Goal: Transaction & Acquisition: Purchase product/service

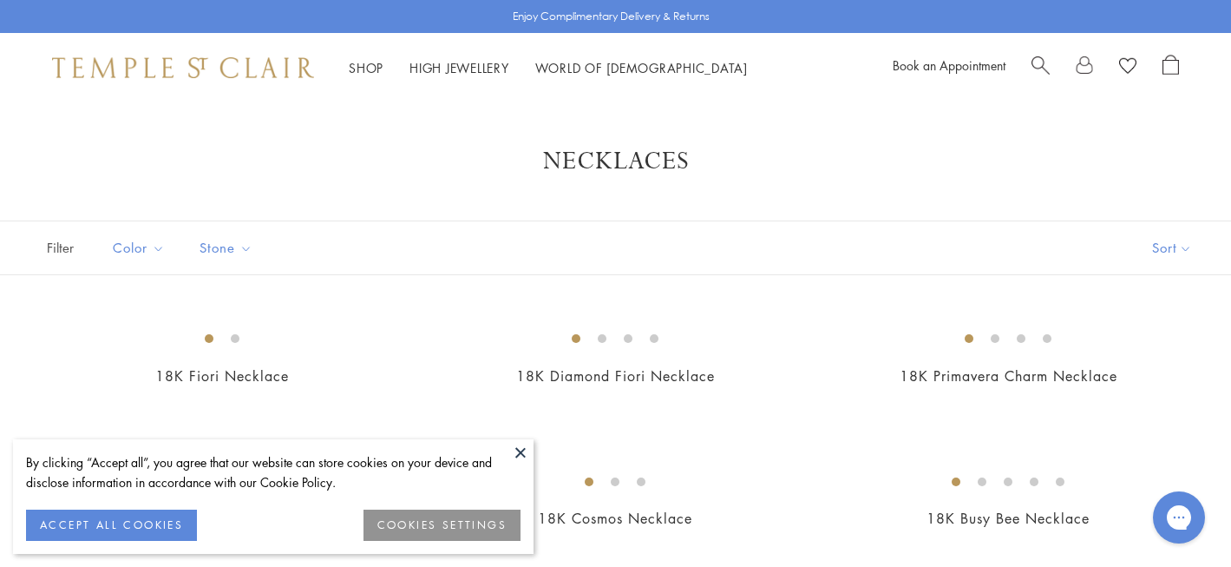
drag, startPoint x: 517, startPoint y: 451, endPoint x: 498, endPoint y: 451, distance: 19.1
click at [517, 451] on button at bounding box center [521, 452] width 26 height 26
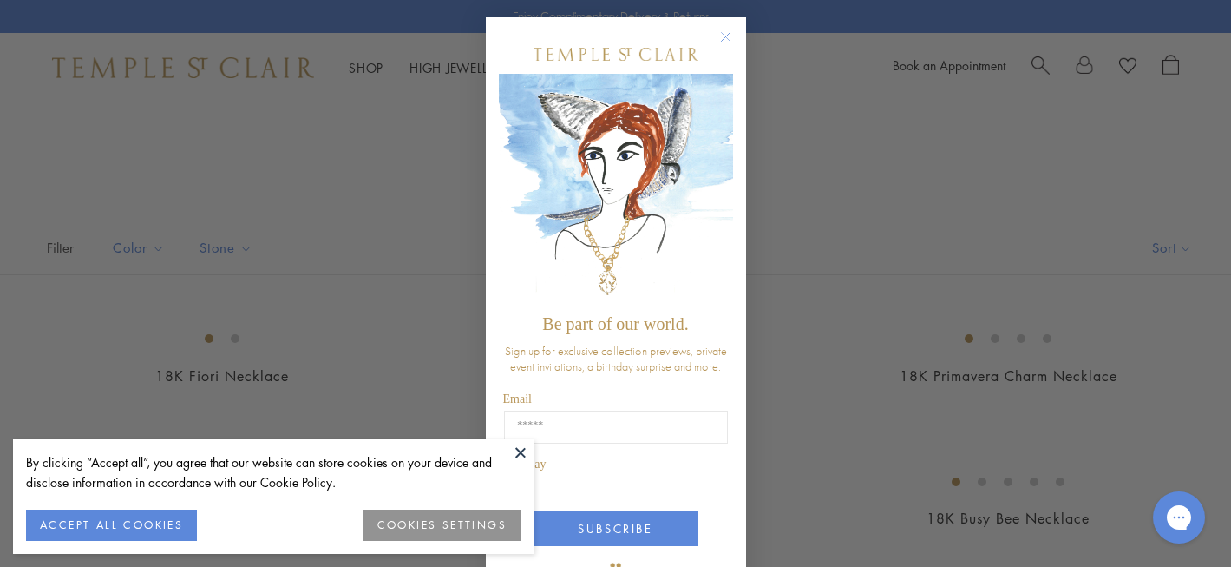
click at [522, 452] on button at bounding box center [521, 452] width 26 height 26
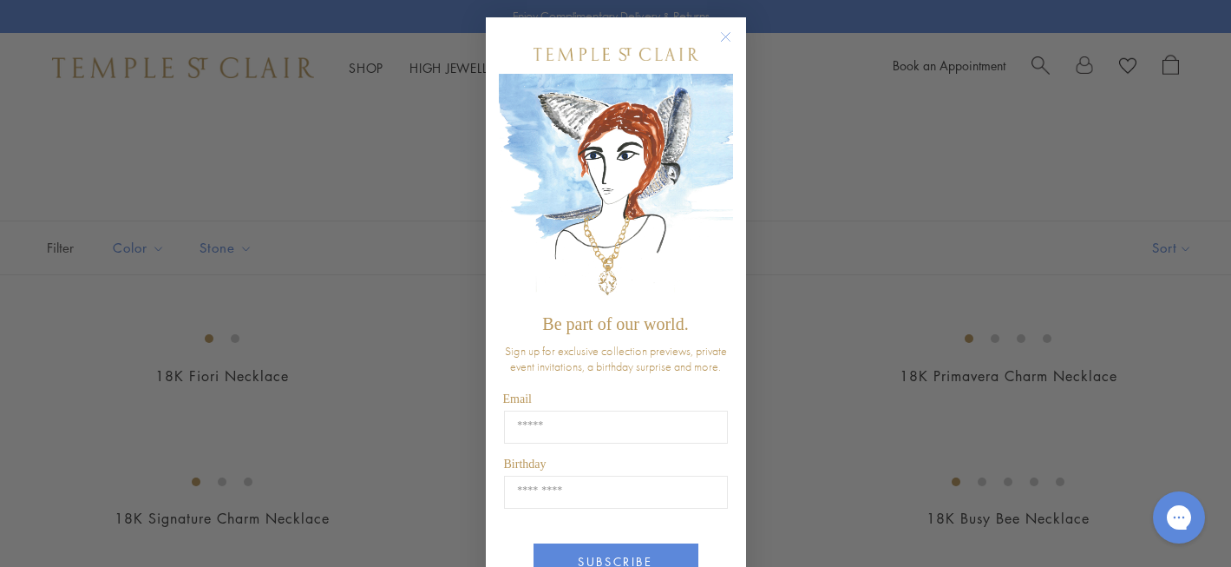
click at [719, 35] on circle "Close dialog" at bounding box center [725, 37] width 21 height 21
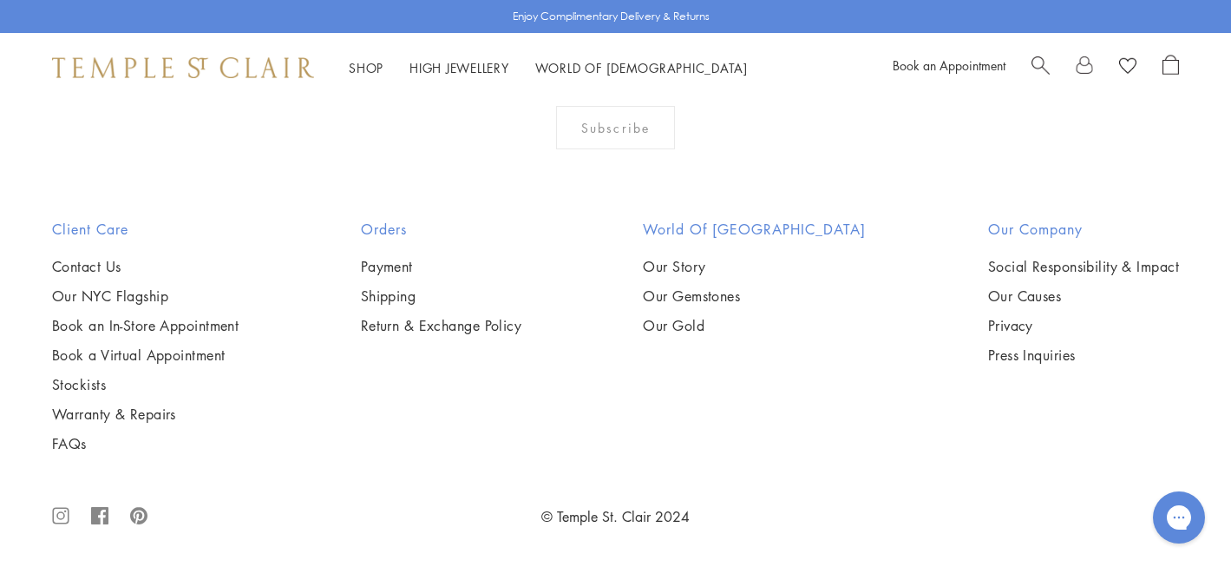
scroll to position [3462, 0]
click at [0, 0] on img at bounding box center [0, 0] width 0 height 0
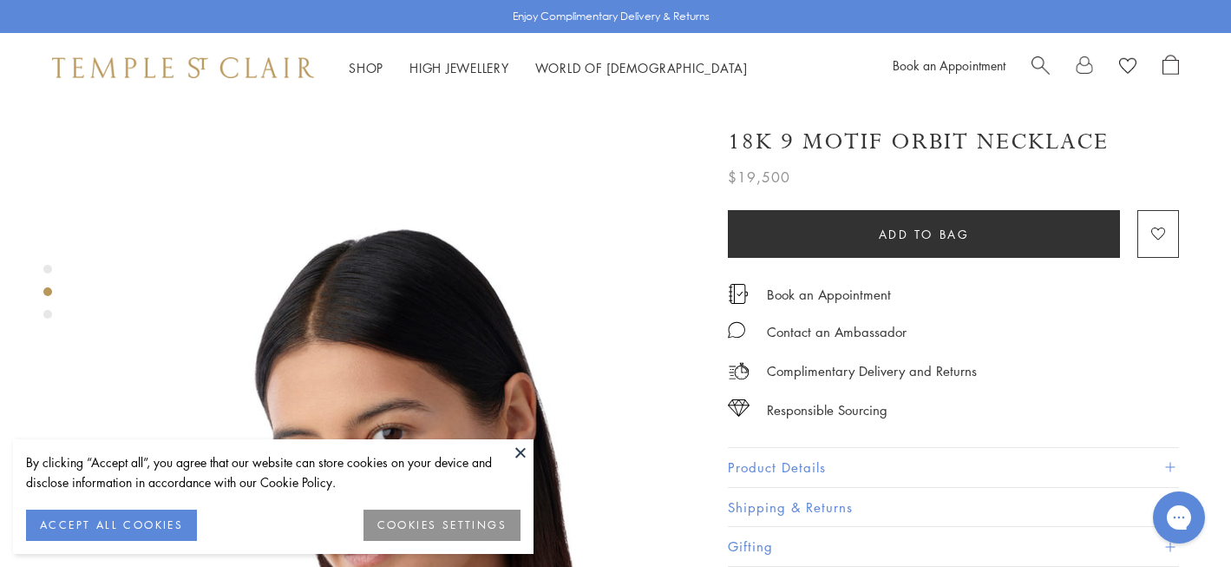
scroll to position [548, 0]
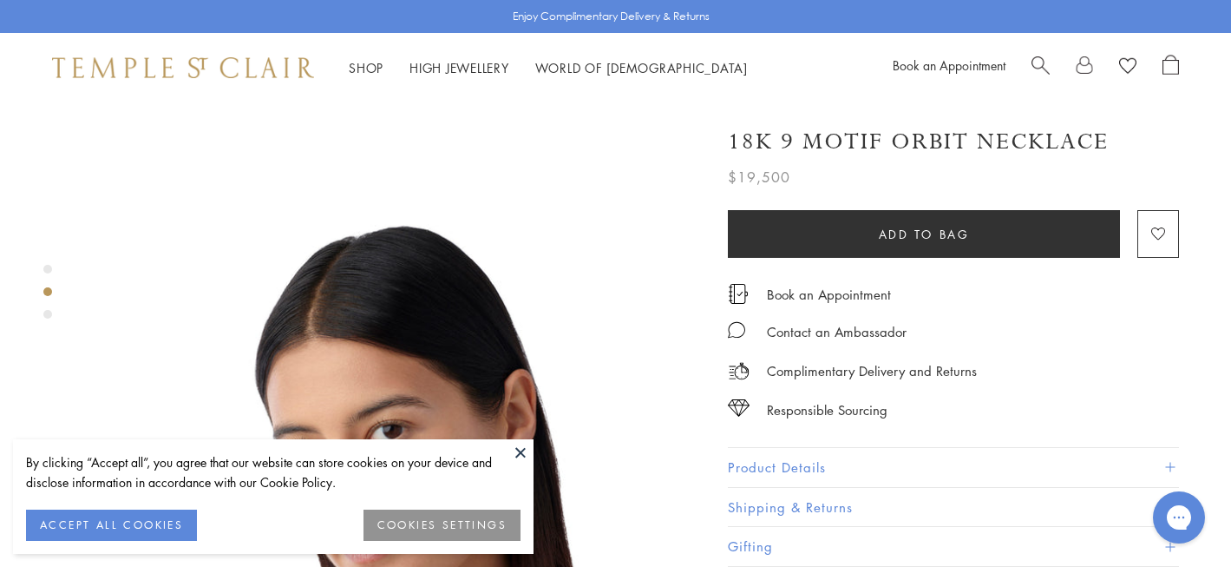
click at [525, 448] on button at bounding box center [521, 452] width 26 height 26
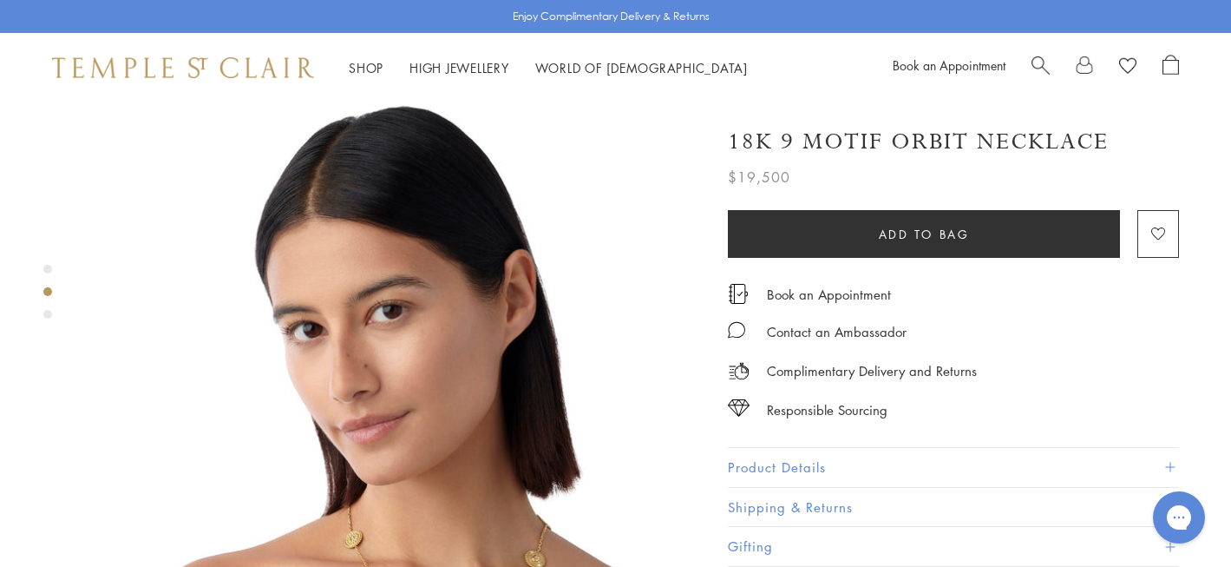
scroll to position [690, 0]
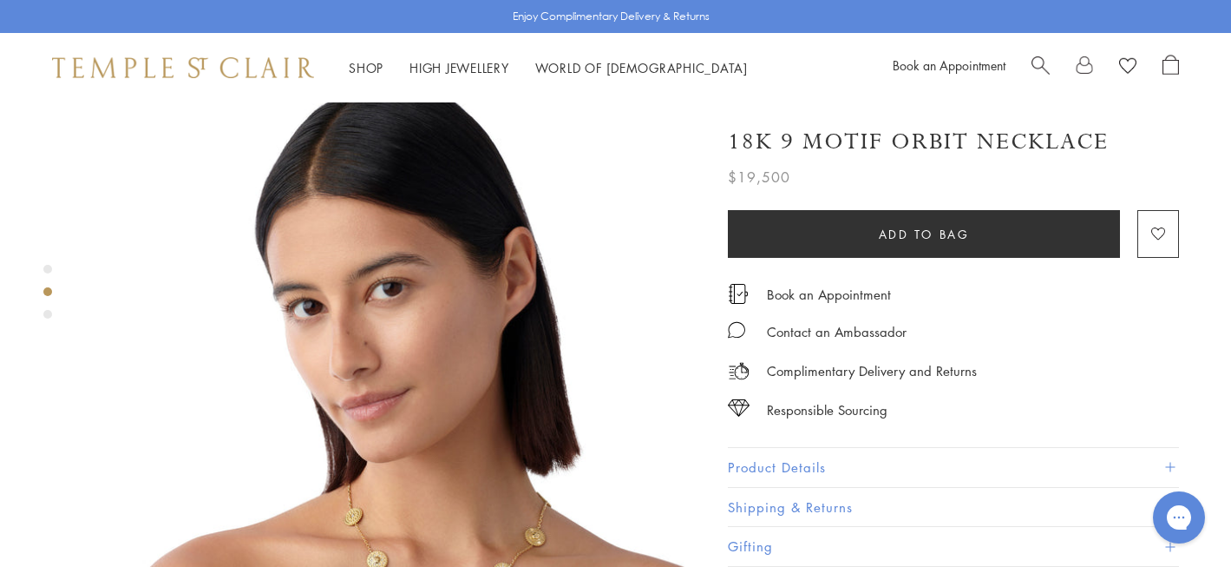
click at [791, 463] on button "Product Details" at bounding box center [953, 467] width 451 height 39
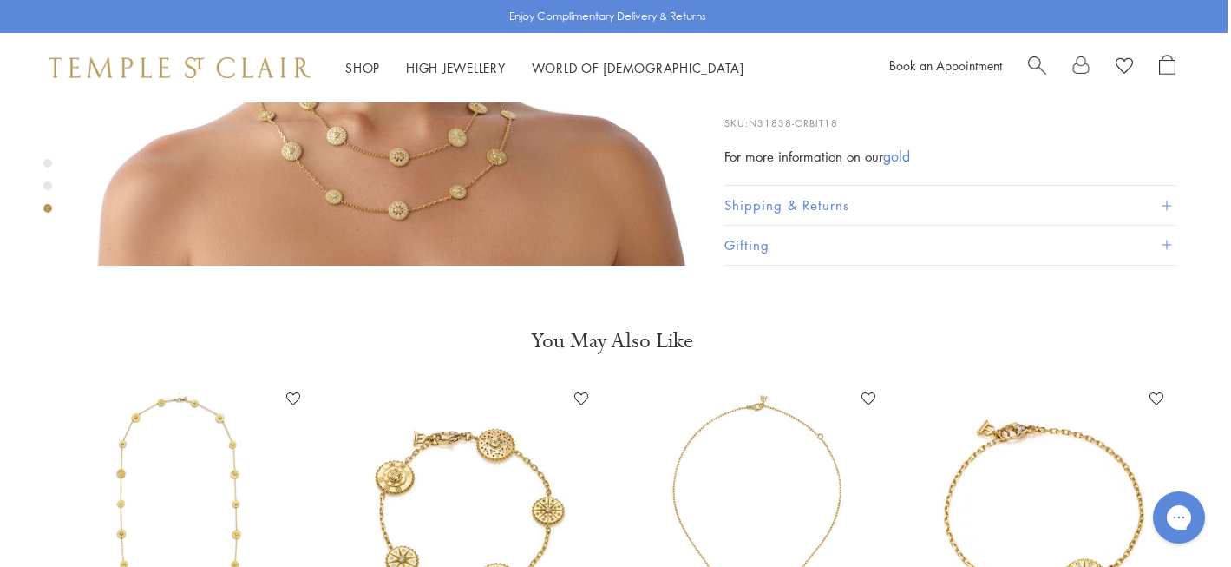
scroll to position [1736, 3]
click at [161, 480] on img at bounding box center [180, 510] width 253 height 253
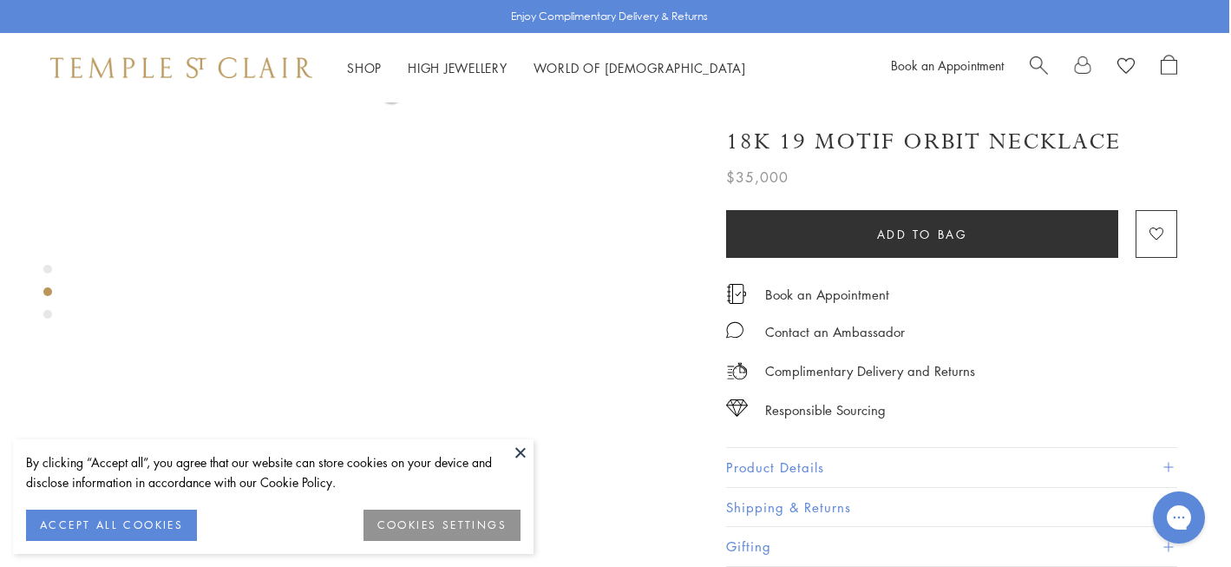
scroll to position [601, 2]
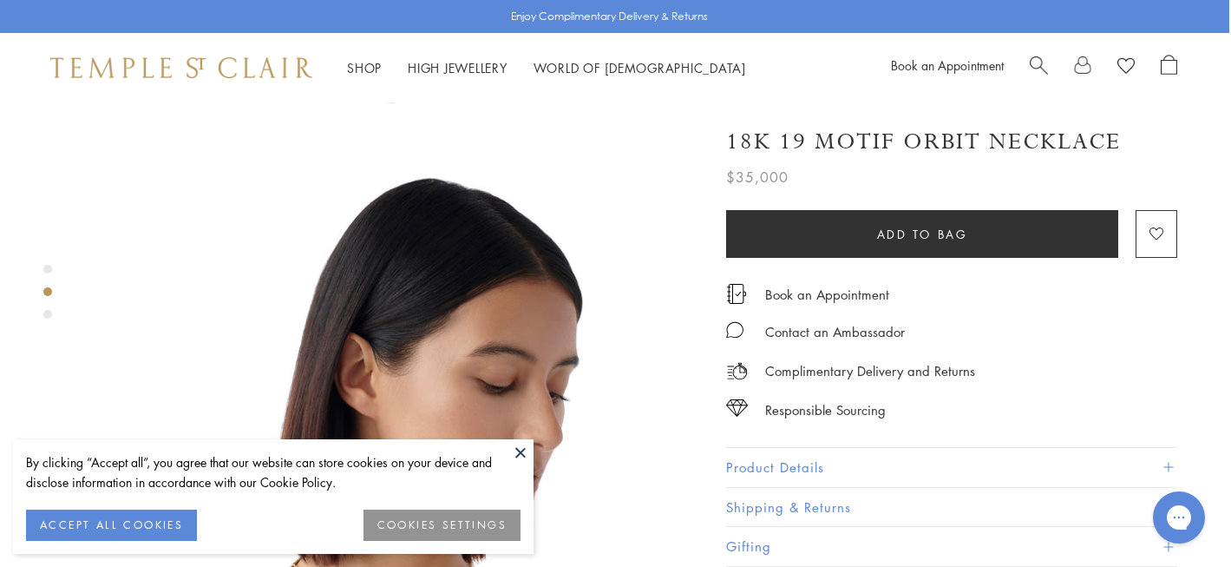
click at [779, 460] on button "Product Details" at bounding box center [951, 467] width 451 height 39
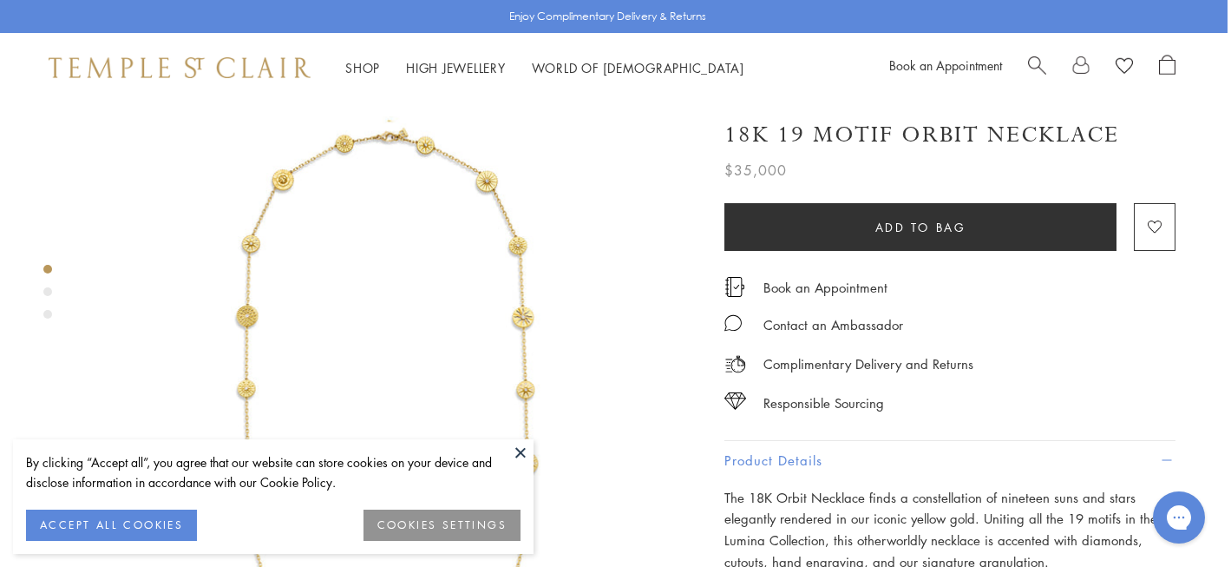
scroll to position [0, 3]
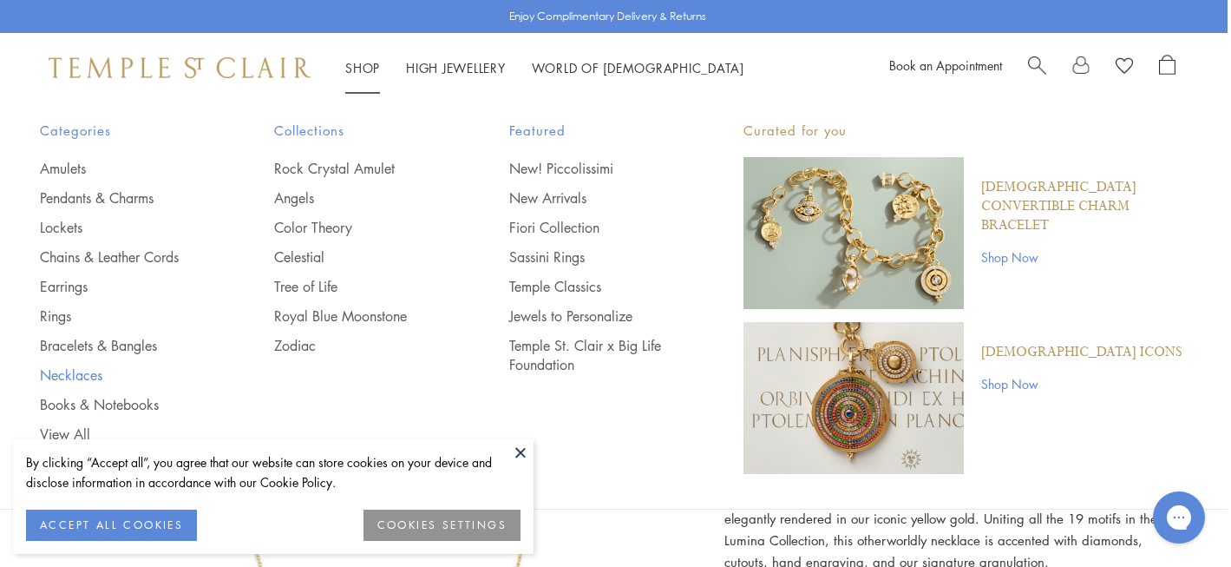
click at [76, 370] on link "Necklaces" at bounding box center [122, 374] width 165 height 19
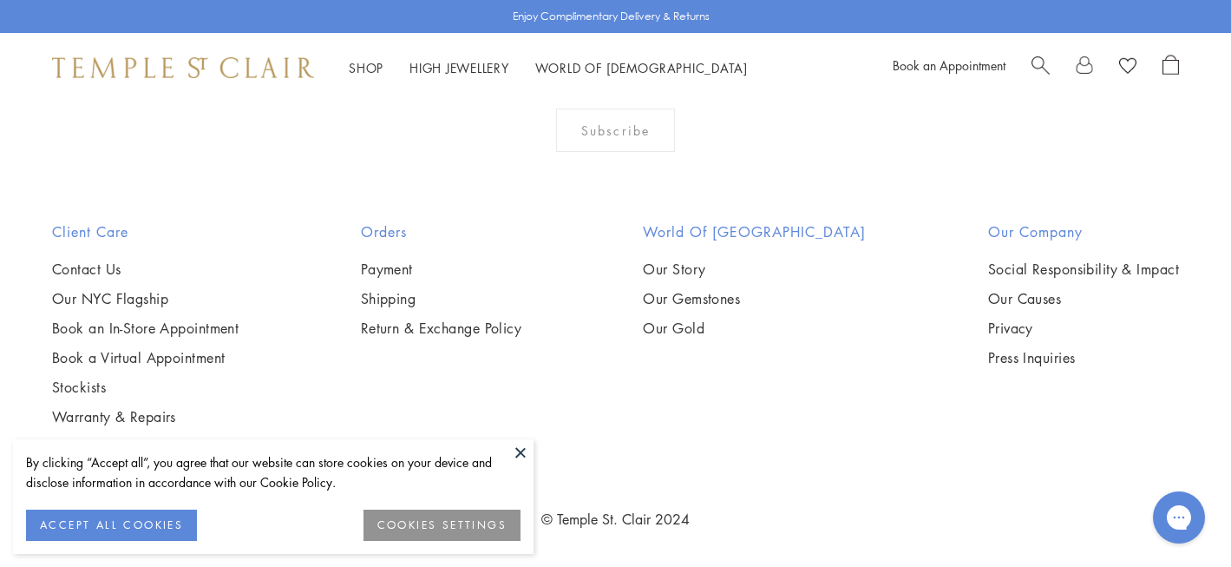
scroll to position [2663, 0]
click at [0, 0] on img at bounding box center [0, 0] width 0 height 0
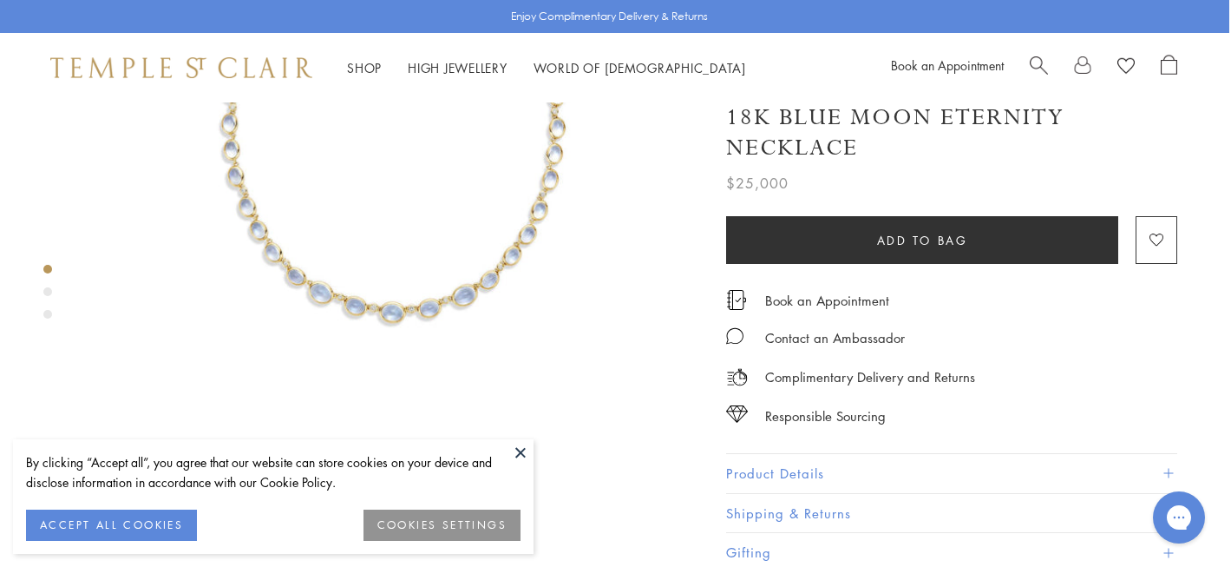
scroll to position [326, 2]
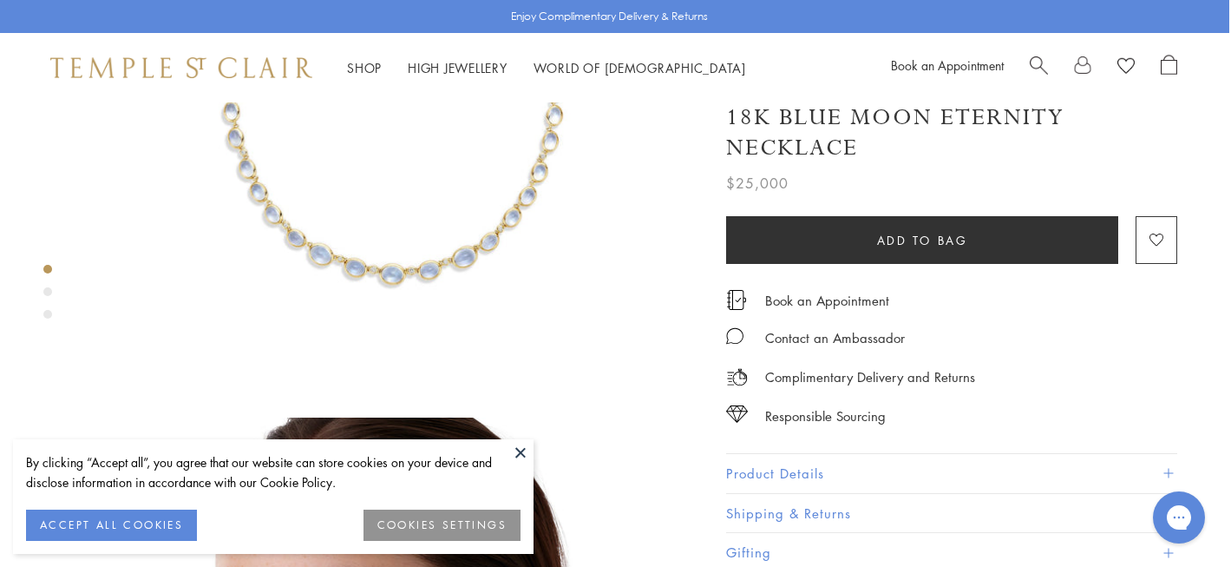
click at [793, 464] on button "Product Details" at bounding box center [951, 473] width 451 height 39
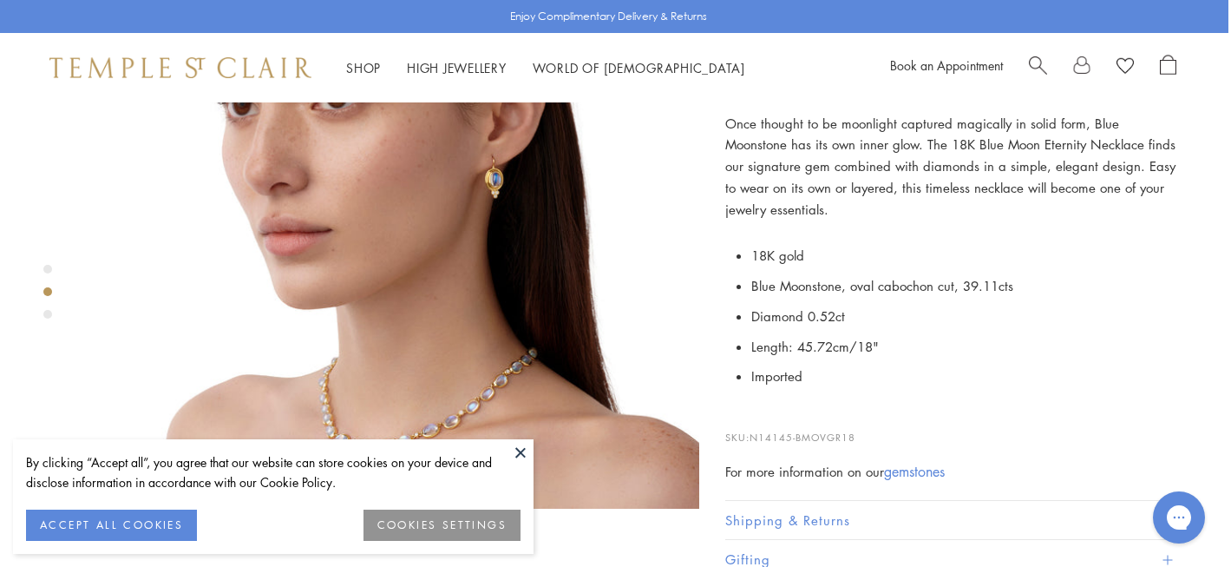
scroll to position [855, 3]
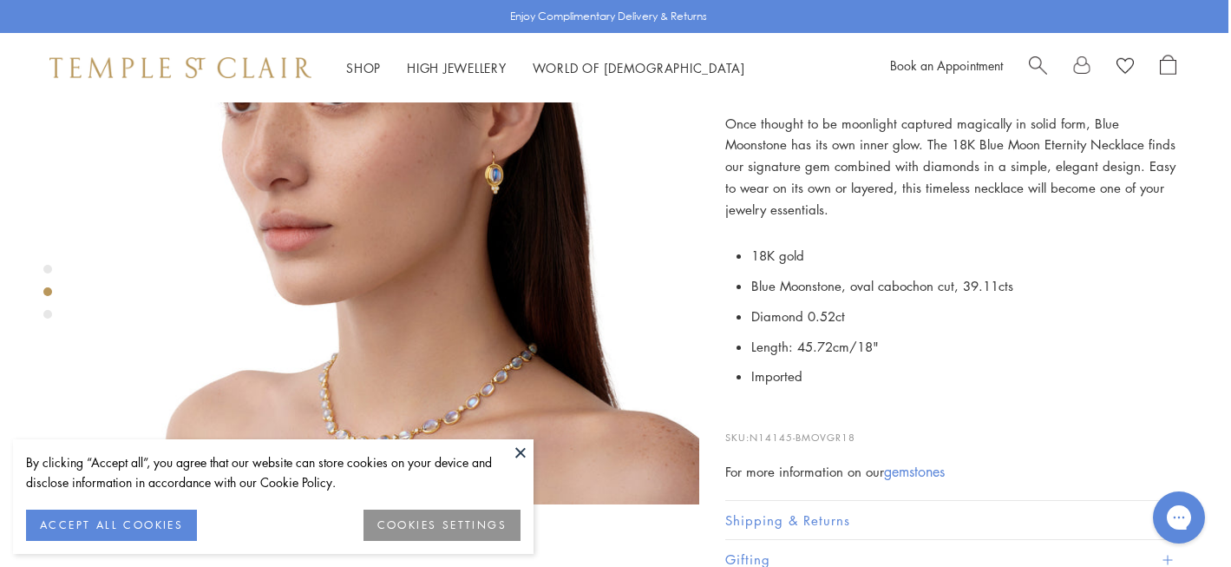
click at [518, 451] on button at bounding box center [521, 452] width 26 height 26
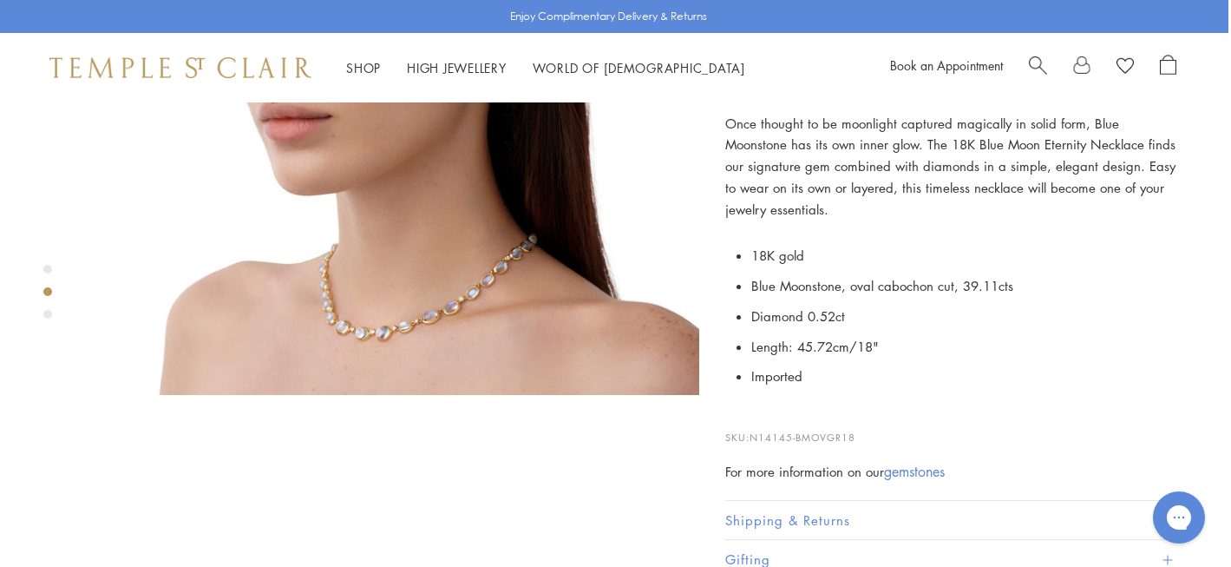
scroll to position [994, 3]
